Goal: Transaction & Acquisition: Book appointment/travel/reservation

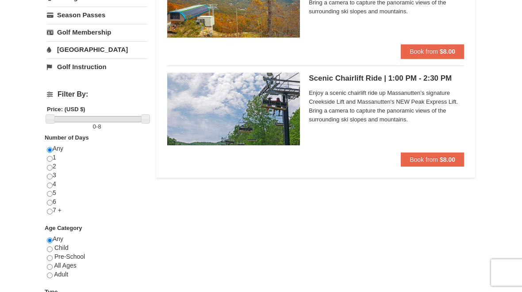
scroll to position [208, 0]
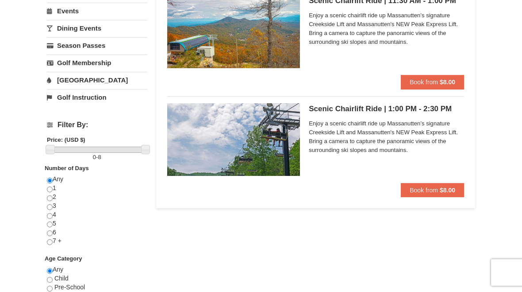
click at [438, 186] on button "Book from $8.00" at bounding box center [432, 190] width 63 height 14
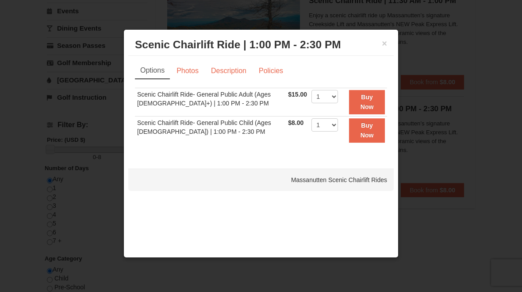
click at [190, 73] on link "Photos" at bounding box center [188, 70] width 34 height 17
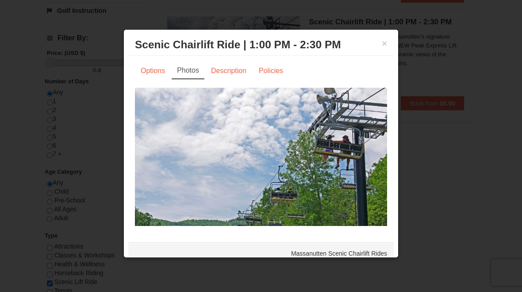
scroll to position [294, 0]
click at [236, 75] on link "Description" at bounding box center [228, 70] width 47 height 17
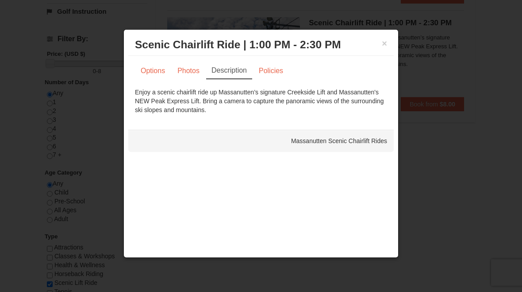
click at [280, 76] on link "Policies" at bounding box center [271, 70] width 36 height 17
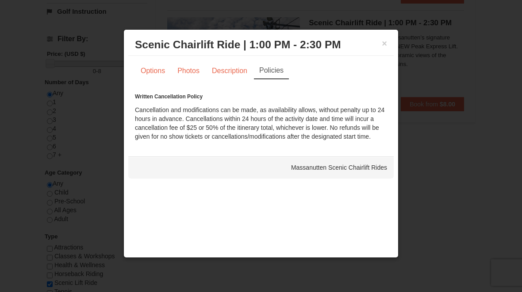
click at [194, 76] on link "Photos" at bounding box center [189, 70] width 34 height 17
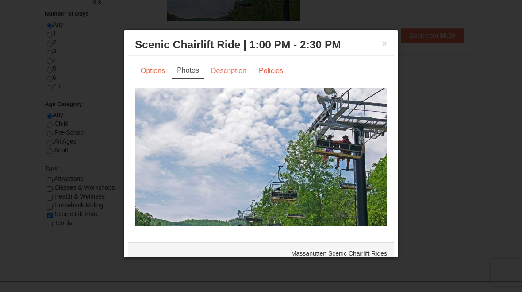
scroll to position [361, 0]
click at [442, 106] on div at bounding box center [261, 146] width 522 height 292
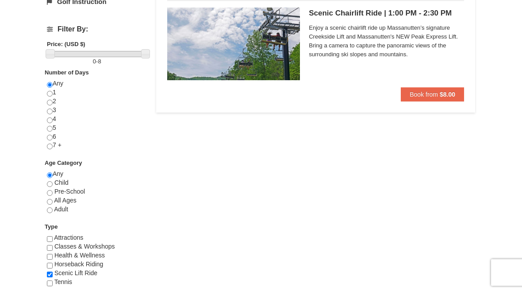
scroll to position [302, 0]
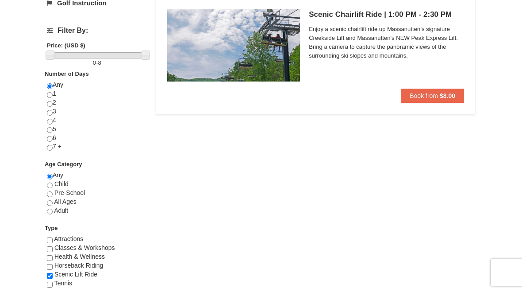
click at [50, 267] on input "checkbox" at bounding box center [50, 267] width 6 height 6
checkbox input "true"
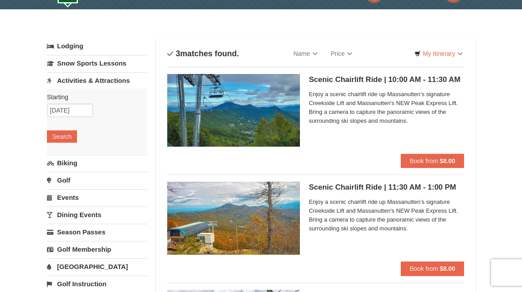
scroll to position [0, 0]
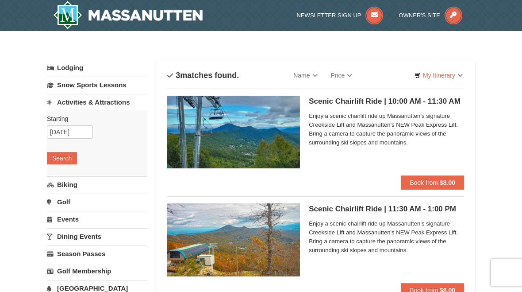
click at [60, 155] on button "Search" at bounding box center [62, 158] width 30 height 12
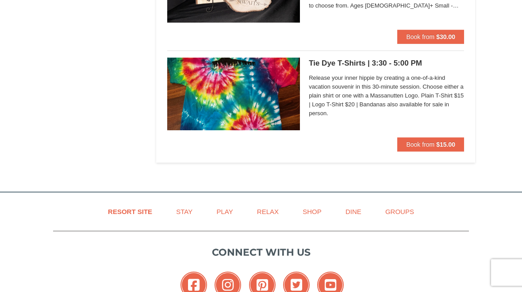
scroll to position [1870, 0]
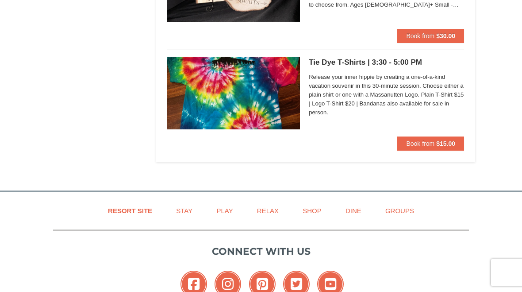
click at [354, 203] on link "Dine" at bounding box center [353, 210] width 38 height 20
